Goal: Transaction & Acquisition: Purchase product/service

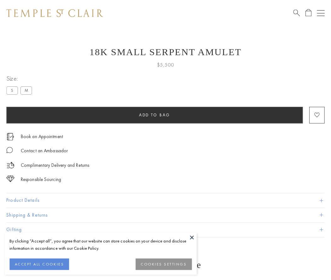
scroll to position [3, 0]
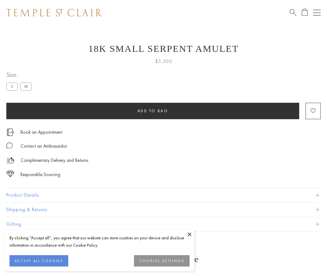
click at [152, 110] on span "Add to bag" at bounding box center [152, 110] width 31 height 5
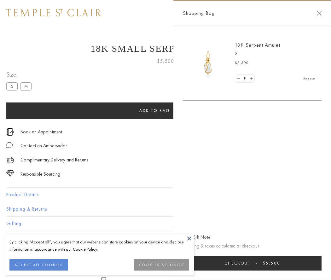
click at [253, 263] on button "Checkout $5,500" at bounding box center [252, 263] width 139 height 15
